Goal: Navigation & Orientation: Find specific page/section

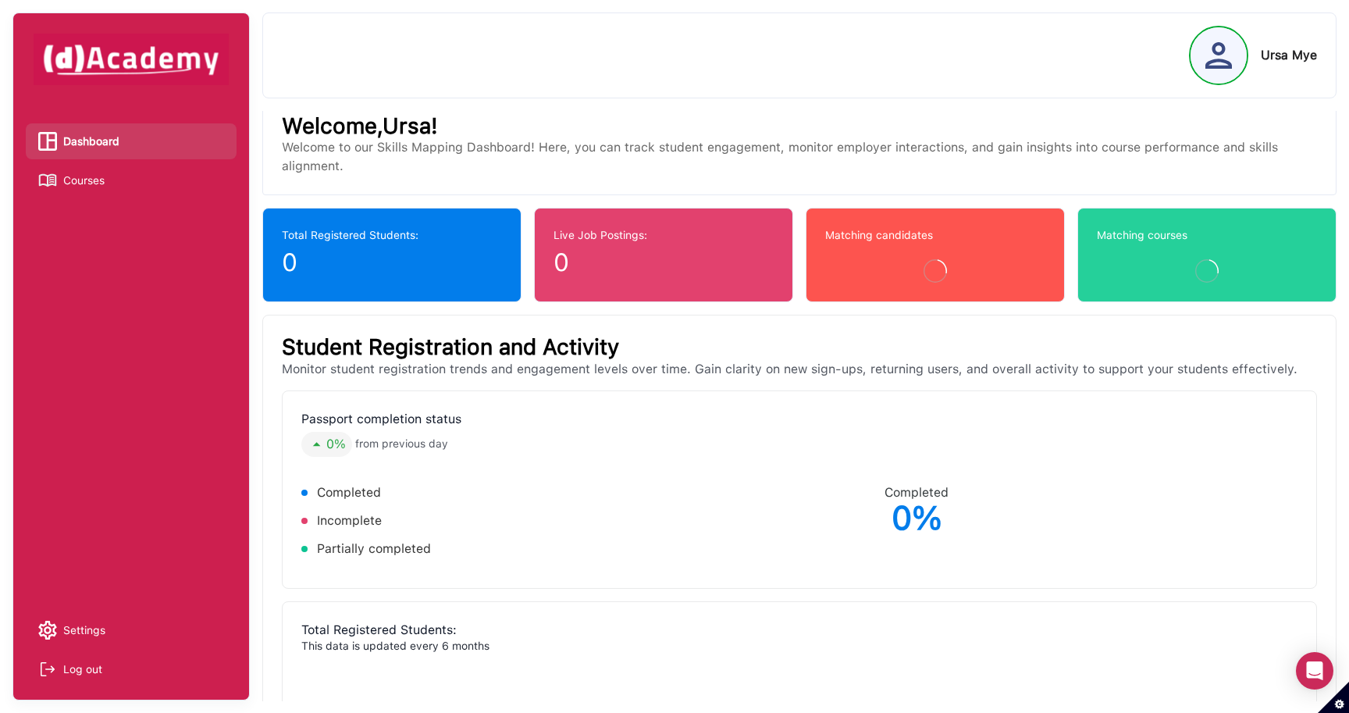
scroll to position [19, 0]
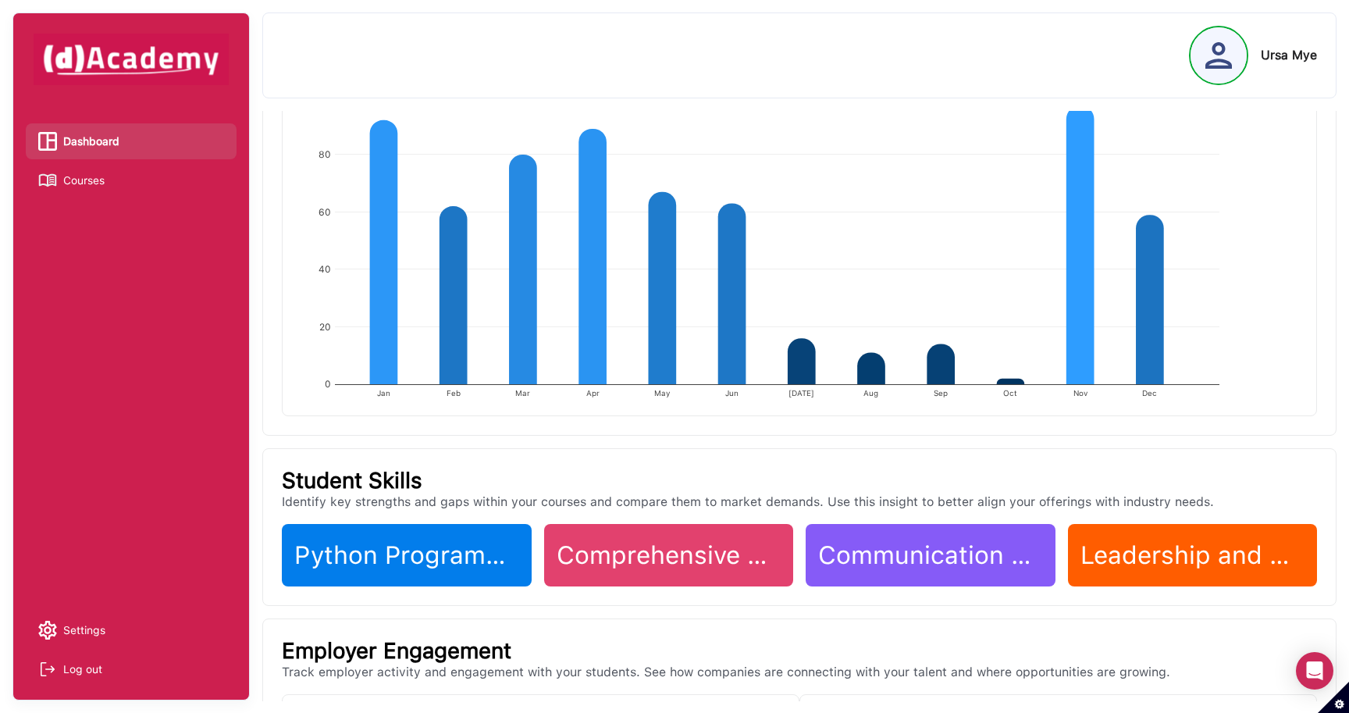
scroll to position [163, 0]
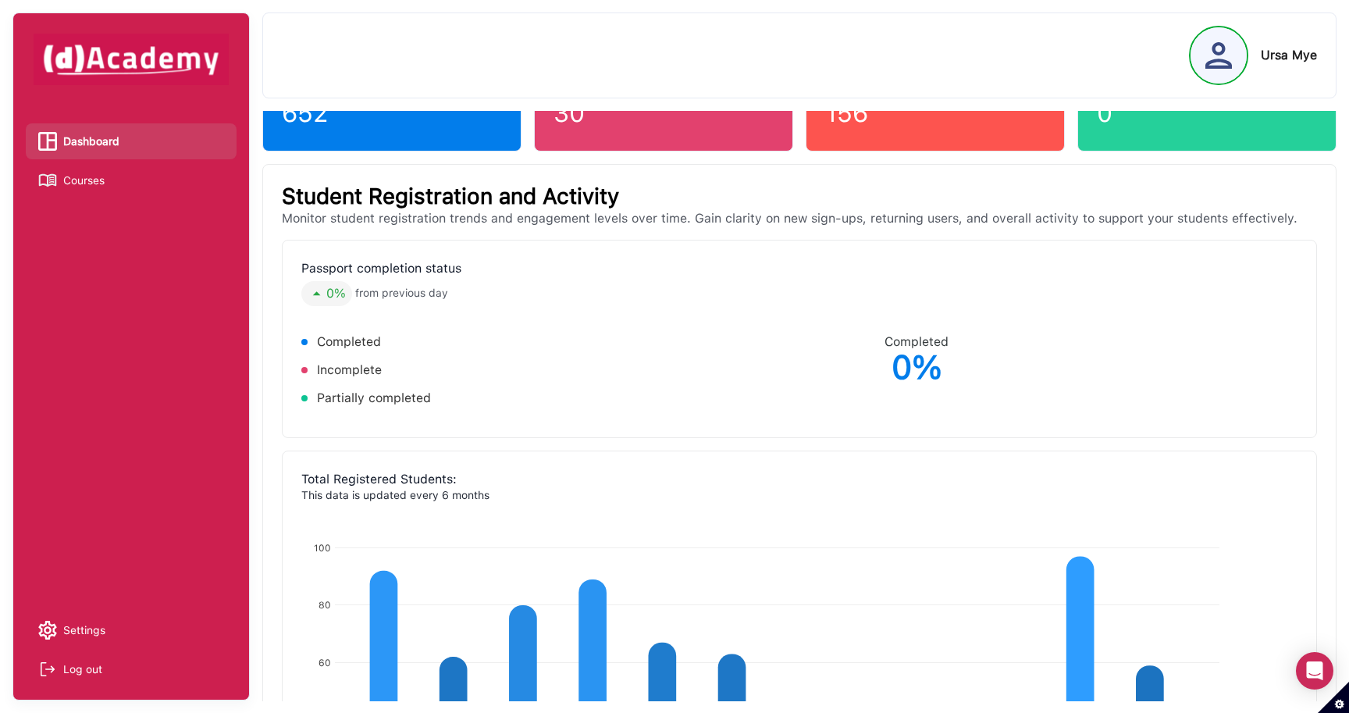
click at [80, 178] on span "Courses" at bounding box center [83, 180] width 41 height 23
